Goal: Transaction & Acquisition: Purchase product/service

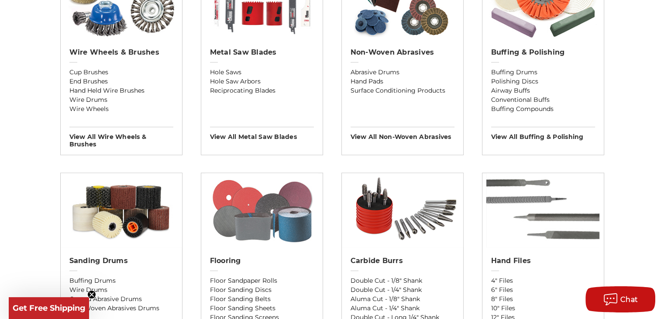
scroll to position [655, 0]
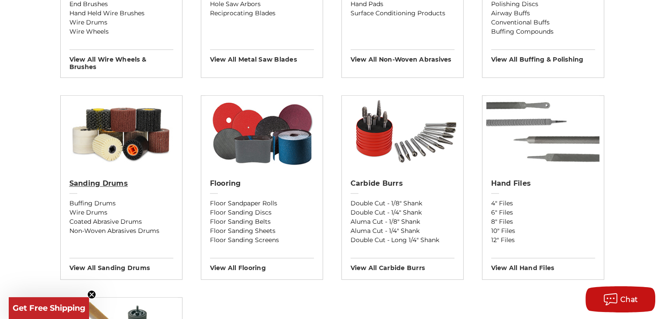
click at [111, 185] on h2 "Sanding Drums" at bounding box center [121, 183] width 104 height 9
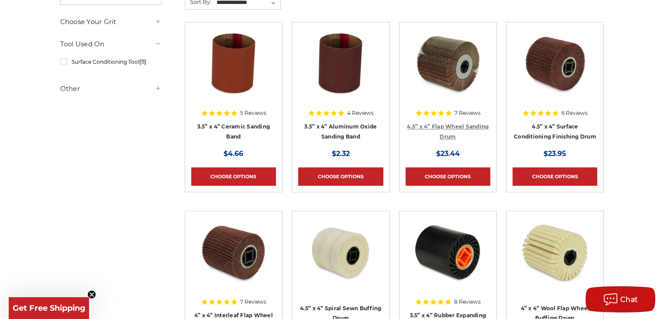
scroll to position [306, 0]
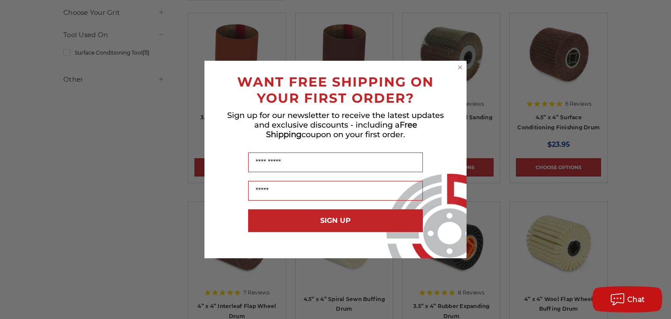
click at [461, 69] on icon "Close dialog" at bounding box center [459, 67] width 3 height 3
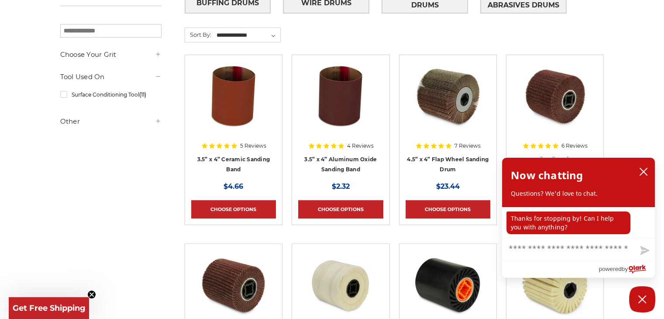
scroll to position [175, 0]
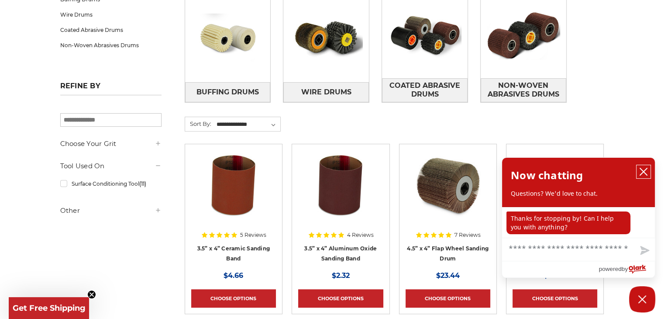
click at [649, 172] on button "close chatbox" at bounding box center [644, 171] width 14 height 13
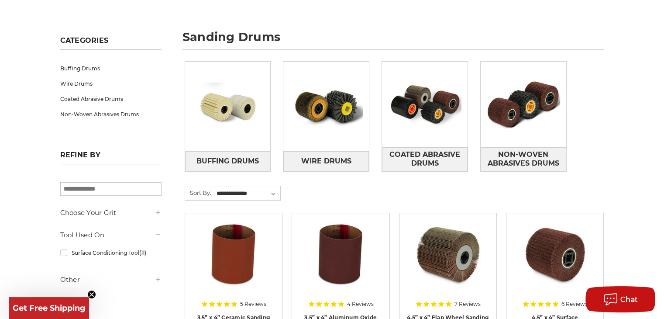
scroll to position [0, 0]
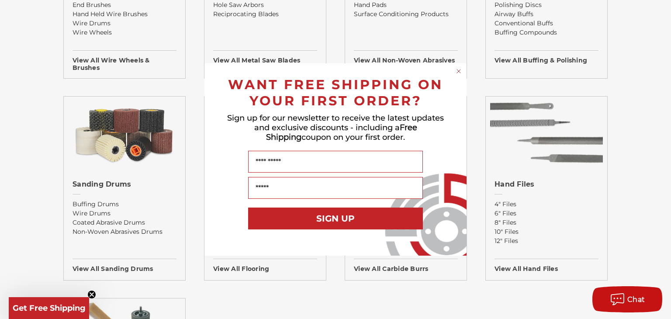
click at [456, 73] on circle "Close dialog" at bounding box center [459, 71] width 8 height 8
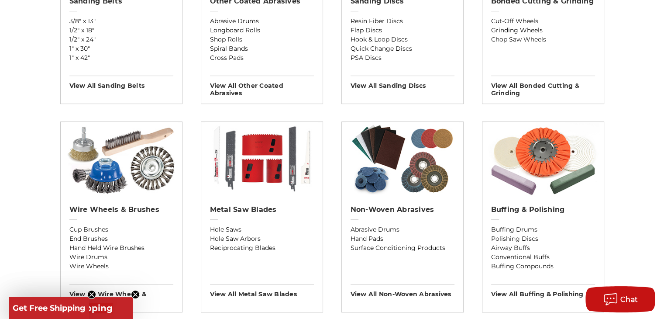
scroll to position [435, 0]
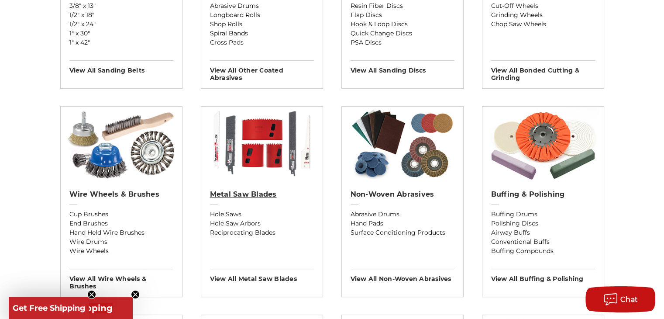
click at [239, 194] on h2 "Metal Saw Blades" at bounding box center [262, 194] width 104 height 9
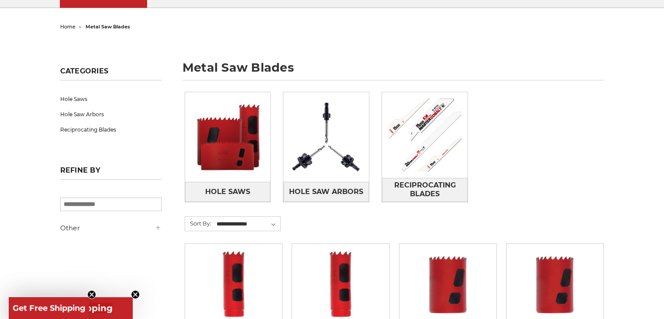
scroll to position [87, 0]
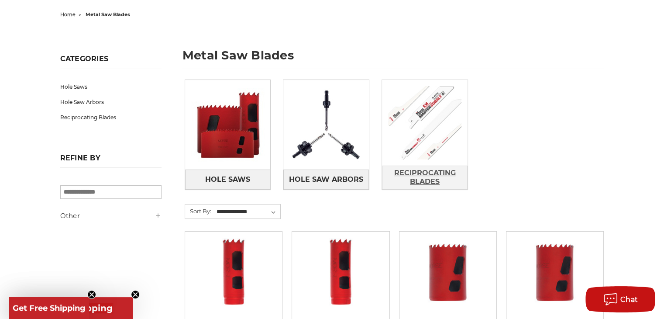
click at [426, 170] on span "Reciprocating Blades" at bounding box center [425, 178] width 85 height 24
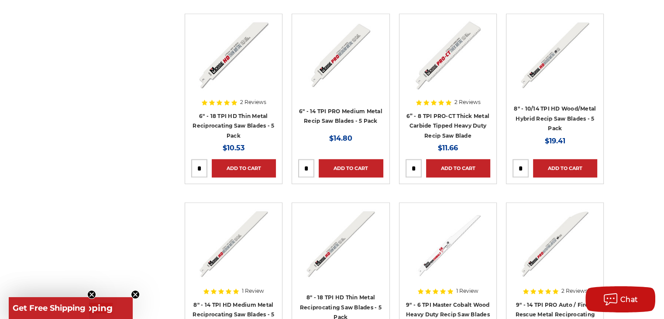
scroll to position [743, 0]
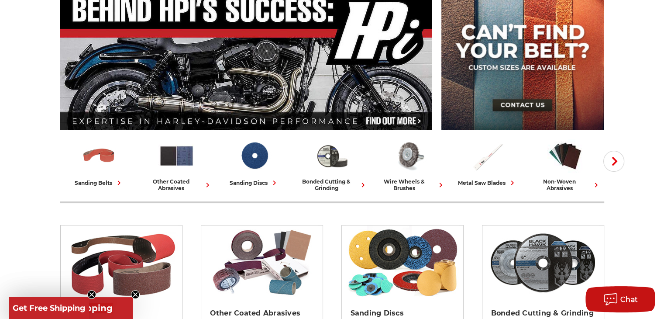
scroll to position [130, 0]
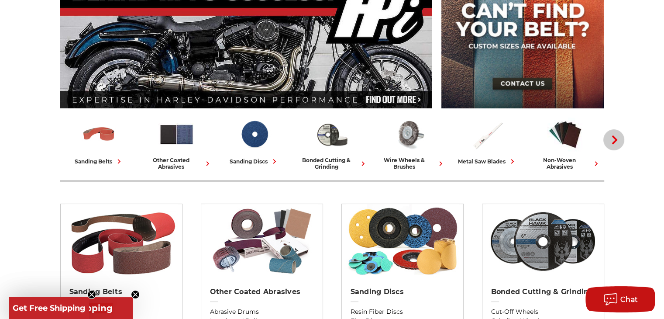
click at [612, 143] on icon "button" at bounding box center [615, 139] width 9 height 9
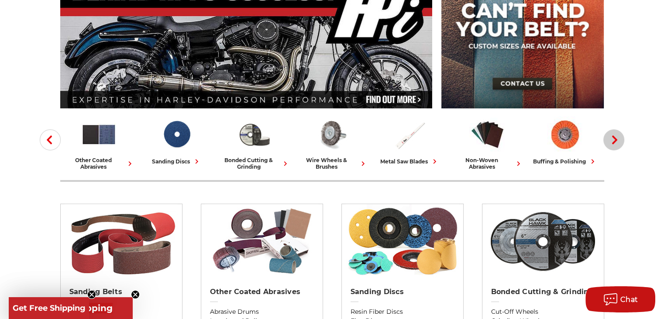
click at [612, 143] on icon "button" at bounding box center [615, 139] width 9 height 9
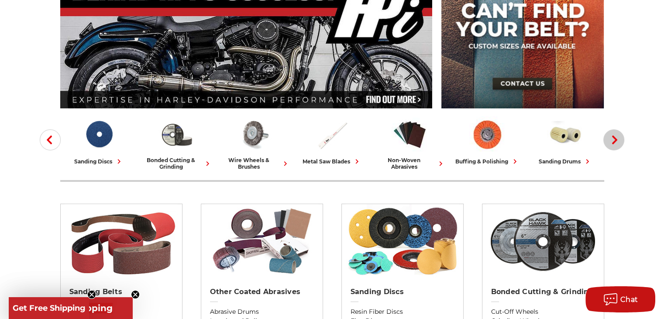
click at [612, 143] on icon "button" at bounding box center [615, 139] width 9 height 9
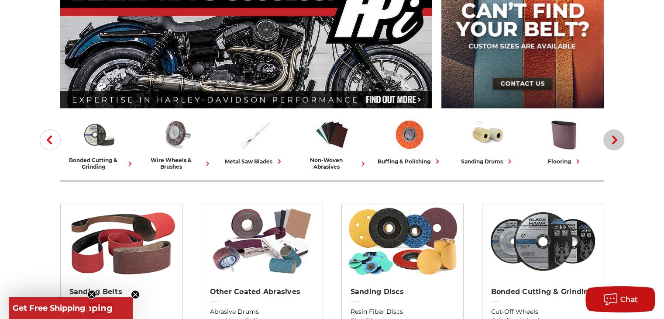
click at [612, 143] on icon "button" at bounding box center [615, 139] width 9 height 9
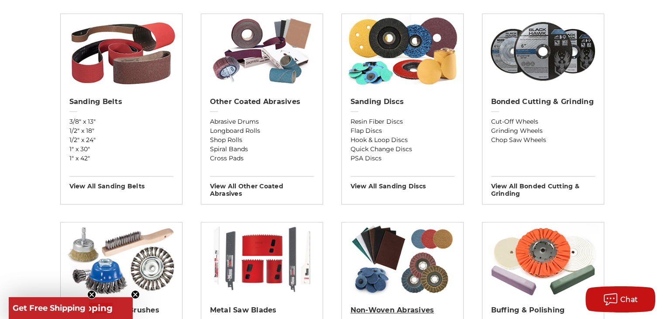
scroll to position [304, 0]
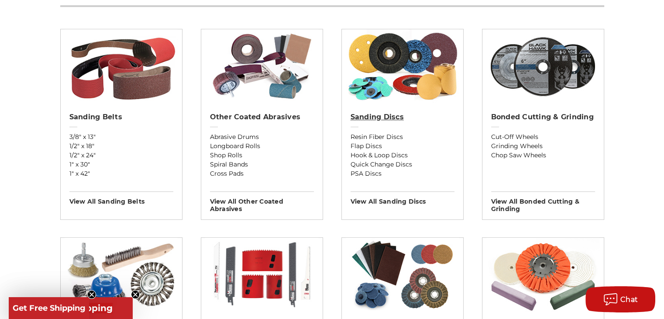
click at [374, 119] on h2 "Sanding Discs" at bounding box center [403, 117] width 104 height 9
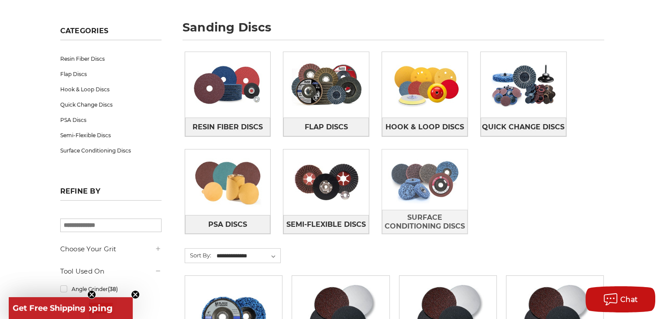
scroll to position [131, 0]
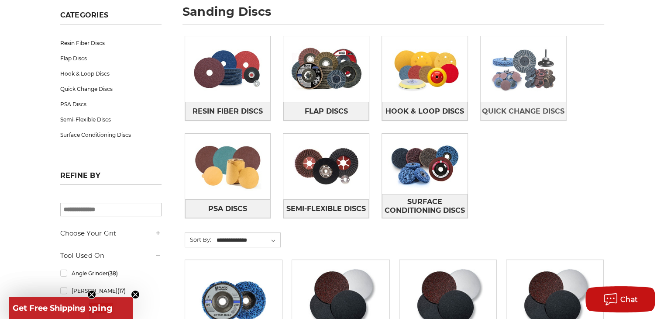
click at [521, 95] on img at bounding box center [524, 69] width 86 height 60
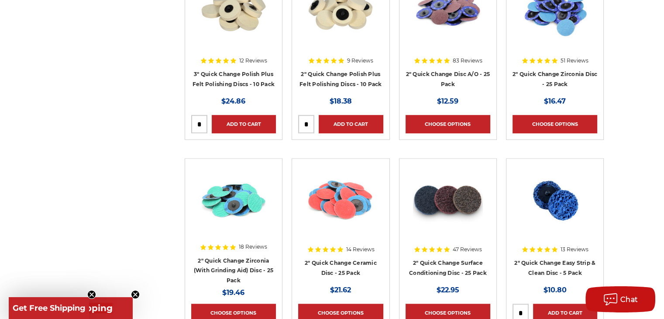
scroll to position [655, 0]
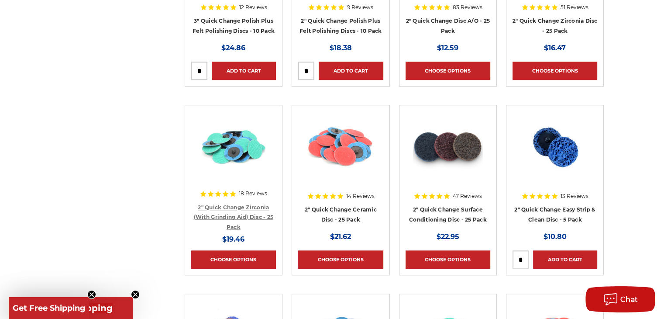
click at [232, 214] on link "2" Quick Change Zirconia (With Grinding Aid) Disc - 25 Pack" at bounding box center [233, 217] width 79 height 26
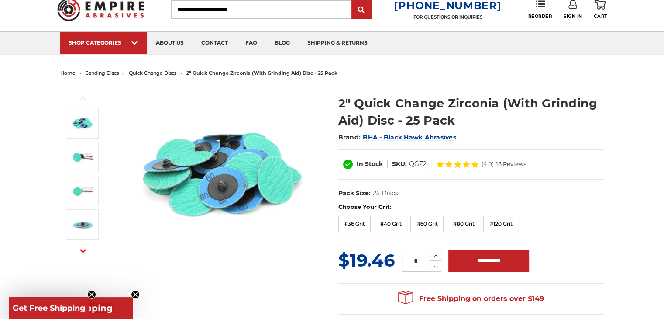
scroll to position [87, 0]
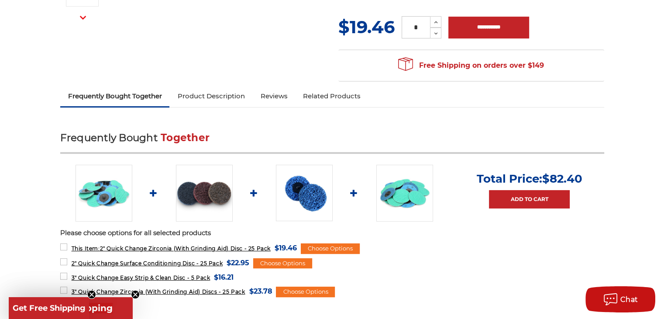
click at [235, 95] on link "Product Description" at bounding box center [210, 95] width 83 height 19
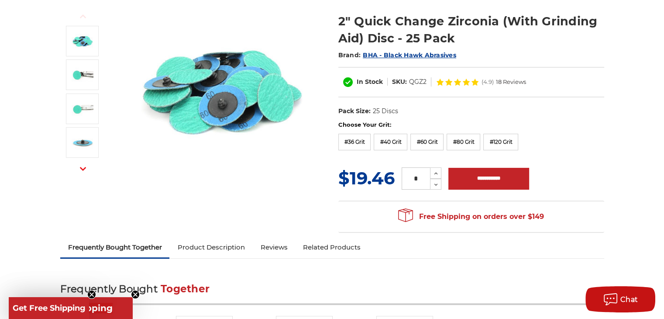
scroll to position [90, 0]
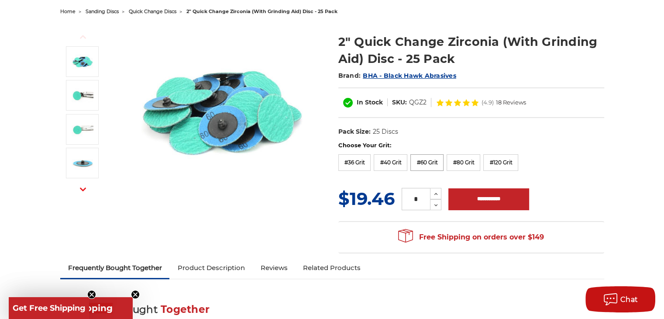
click at [423, 163] on label "#60 Grit" at bounding box center [427, 162] width 33 height 17
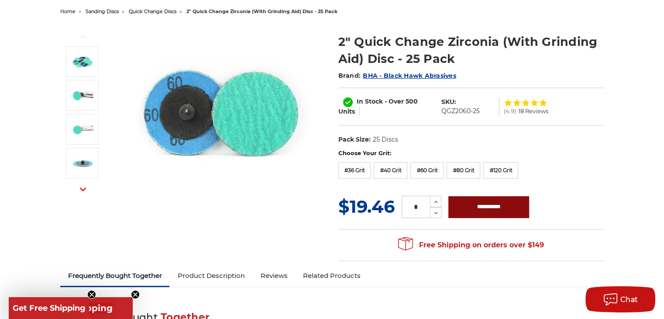
click at [477, 206] on input "**********" at bounding box center [489, 207] width 81 height 22
type input "**********"
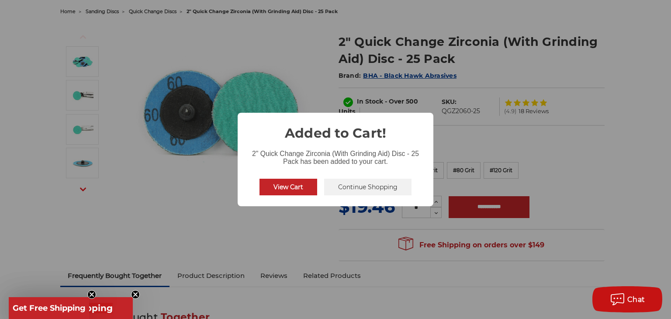
click at [294, 189] on button "View Cart" at bounding box center [288, 187] width 58 height 17
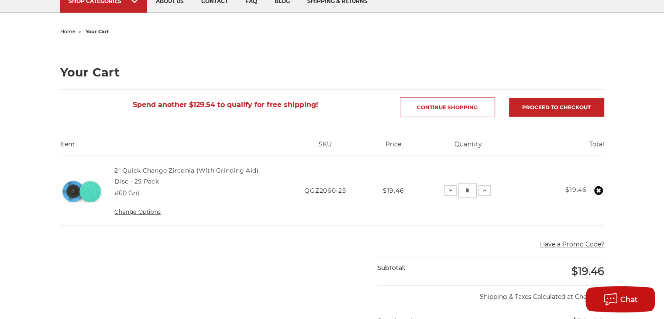
scroll to position [44, 0]
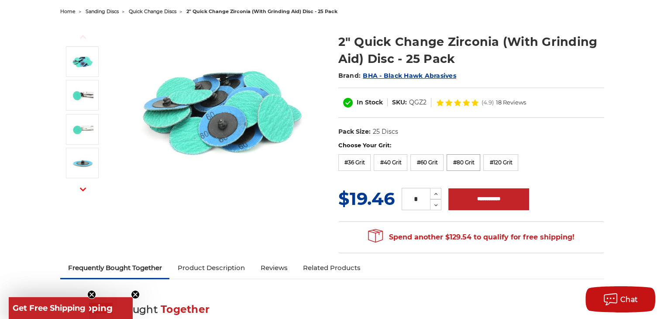
click at [467, 159] on label "#80 Grit" at bounding box center [464, 162] width 34 height 17
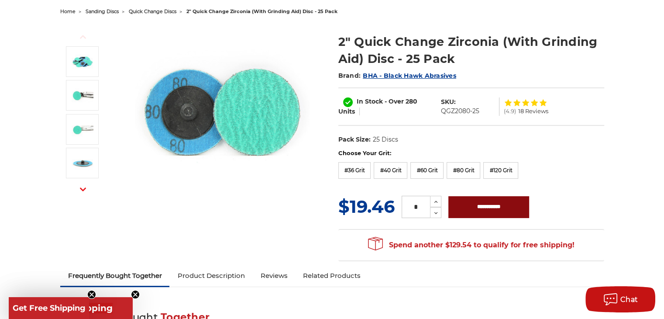
click at [462, 209] on input "**********" at bounding box center [489, 207] width 81 height 22
type input "**********"
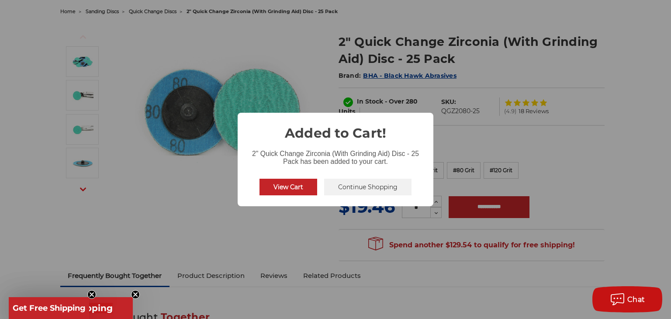
click at [370, 190] on button "Continue Shopping" at bounding box center [367, 187] width 87 height 17
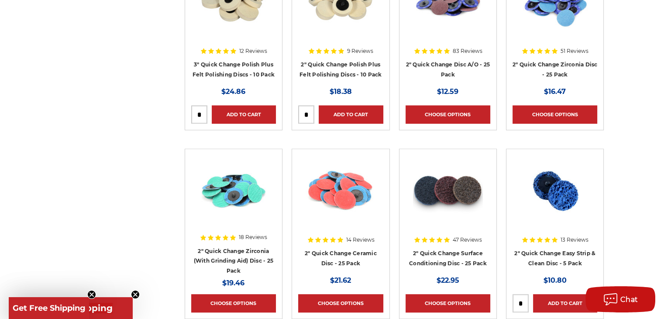
scroll to position [568, 0]
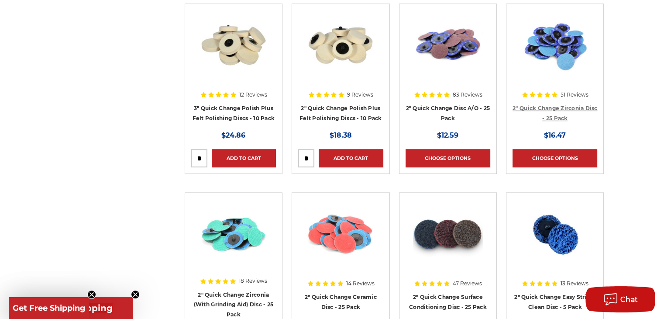
click at [547, 109] on link "2" Quick Change Zirconia Disc - 25 Pack" at bounding box center [555, 113] width 85 height 17
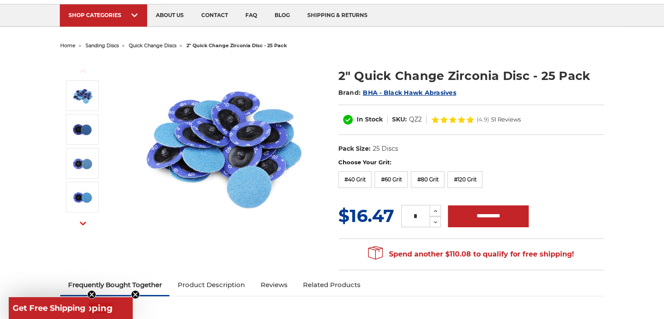
scroll to position [87, 0]
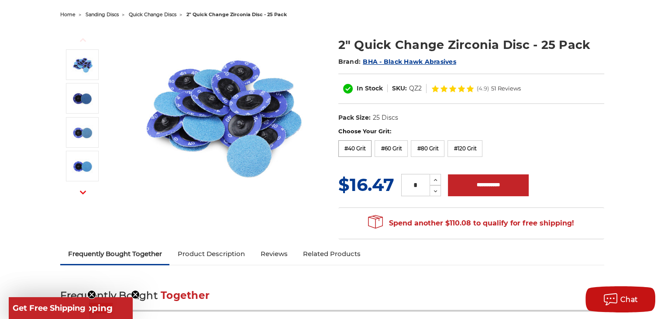
click at [361, 146] on label "#40 Grit" at bounding box center [356, 148] width 34 height 17
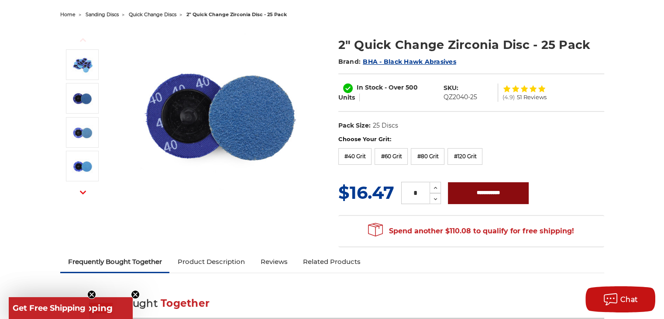
click at [472, 191] on input "**********" at bounding box center [488, 193] width 81 height 22
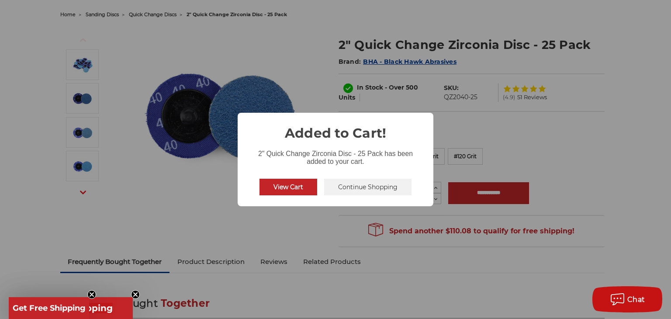
click at [356, 184] on button "Continue Shopping" at bounding box center [367, 187] width 87 height 17
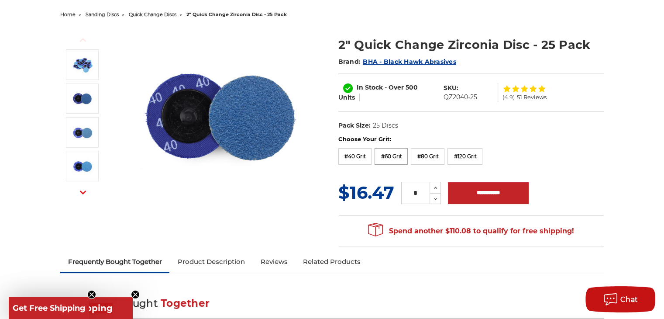
click at [395, 156] on label "#60 Grit" at bounding box center [391, 156] width 33 height 17
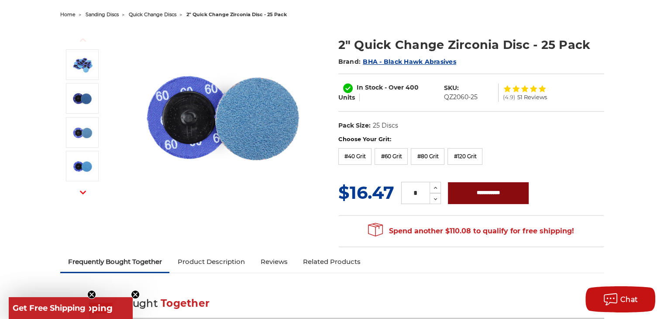
click at [474, 197] on input "**********" at bounding box center [488, 193] width 81 height 22
type input "**********"
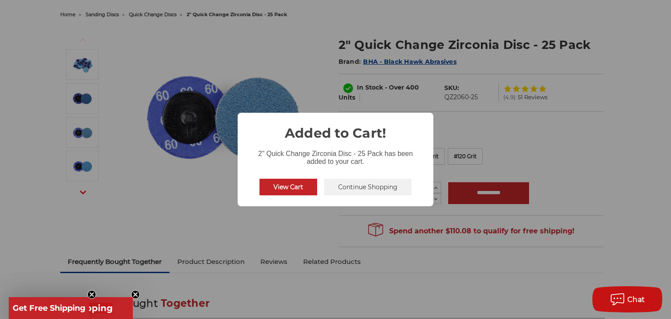
click at [285, 175] on div "View Cart No Continue Shopping" at bounding box center [335, 187] width 159 height 24
click at [285, 186] on button "View Cart" at bounding box center [288, 187] width 58 height 17
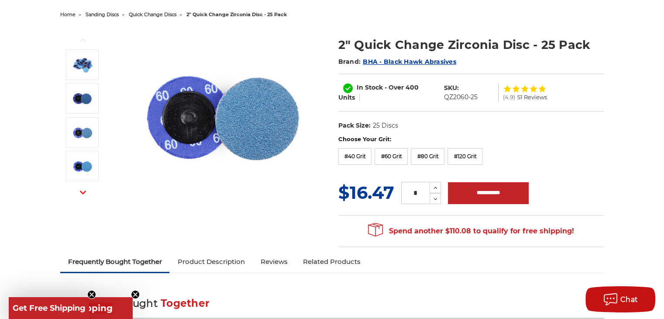
scroll to position [63, 0]
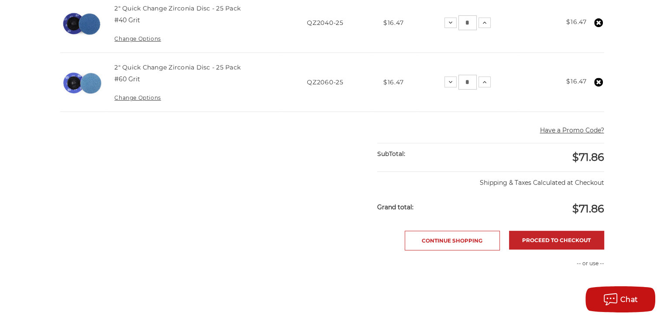
scroll to position [218, 0]
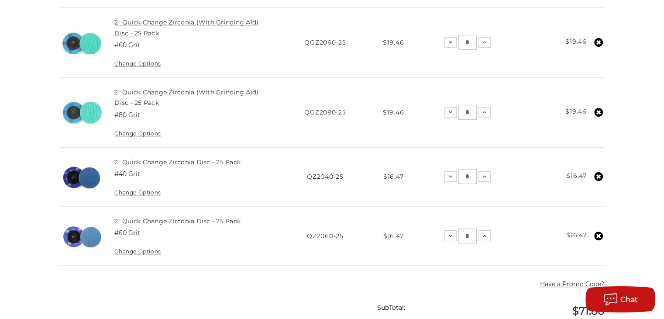
click at [164, 21] on link "2" Quick Change Zirconia (With Grinding Aid) Disc - 25 Pack" at bounding box center [186, 27] width 144 height 18
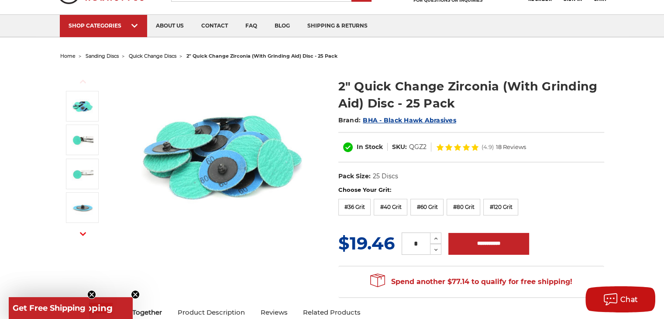
scroll to position [44, 0]
